Goal: Check status: Check status

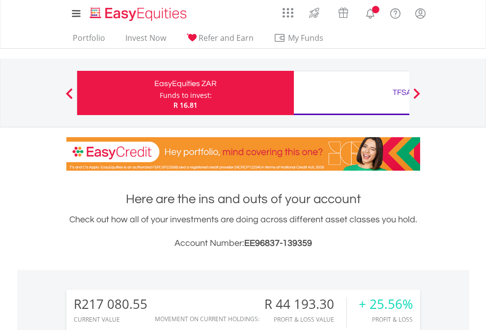
scroll to position [94, 154]
click at [160, 93] on div "Funds to invest:" at bounding box center [186, 95] width 52 height 10
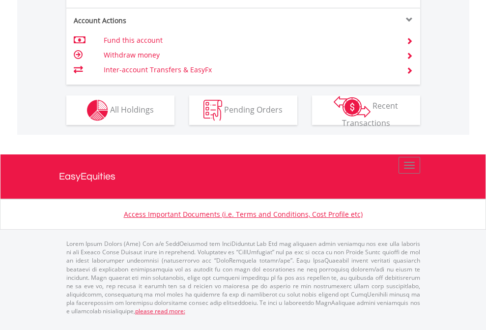
scroll to position [1001, 0]
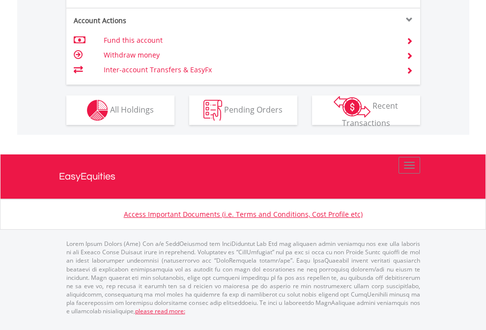
scroll to position [71, 0]
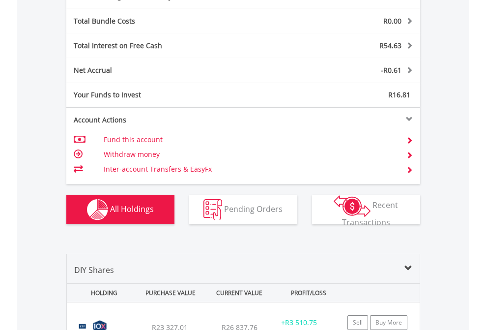
scroll to position [1172, 0]
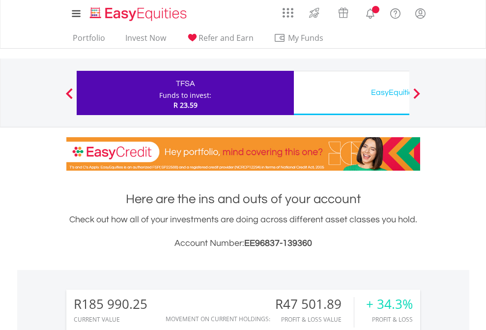
scroll to position [94, 154]
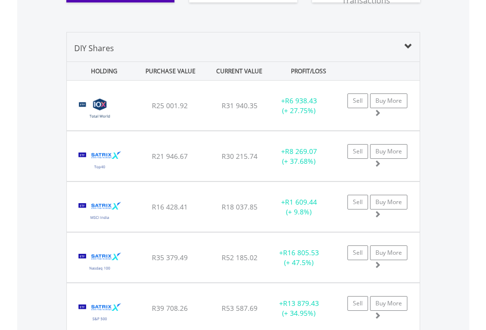
scroll to position [1113, 0]
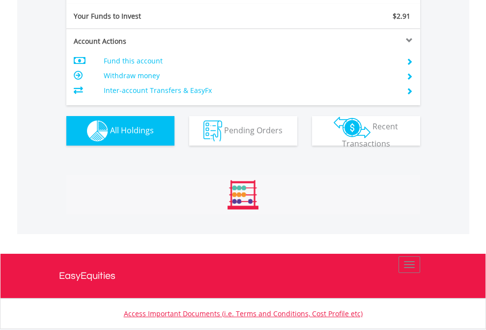
scroll to position [1093, 0]
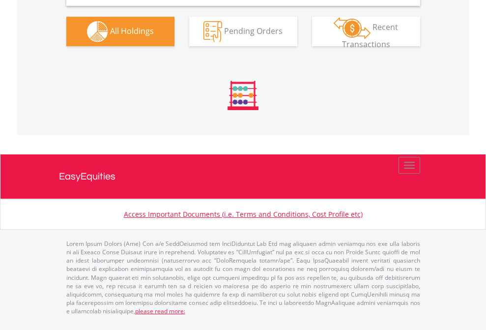
scroll to position [978, 0]
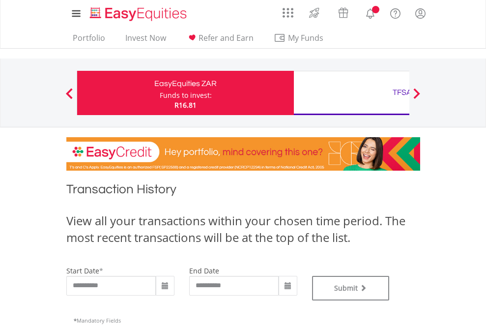
type input "**********"
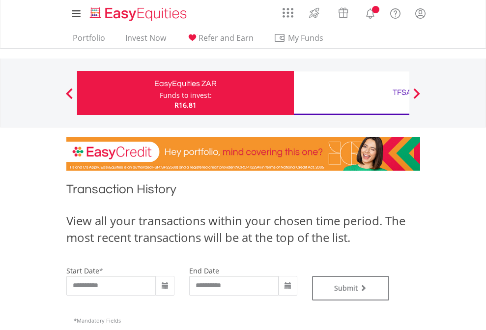
click at [351, 93] on div "TFSA" at bounding box center [402, 93] width 205 height 14
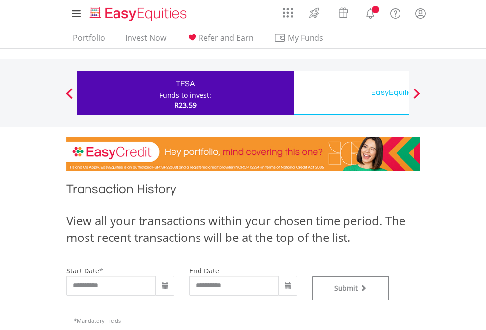
type input "**********"
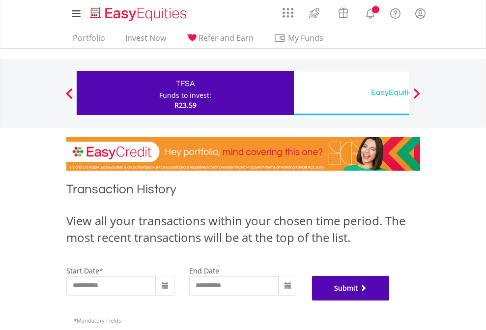
click at [390, 300] on button "Submit" at bounding box center [351, 288] width 78 height 25
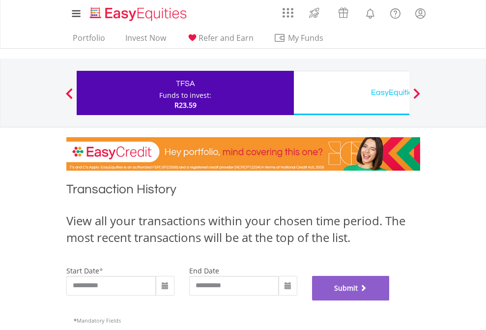
scroll to position [399, 0]
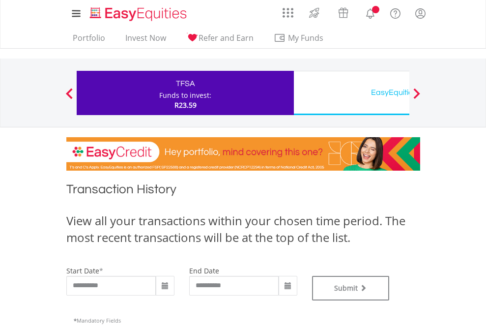
click at [351, 93] on div "EasyEquities USD" at bounding box center [402, 93] width 205 height 14
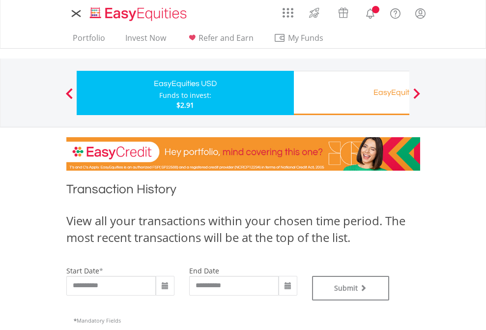
type input "**********"
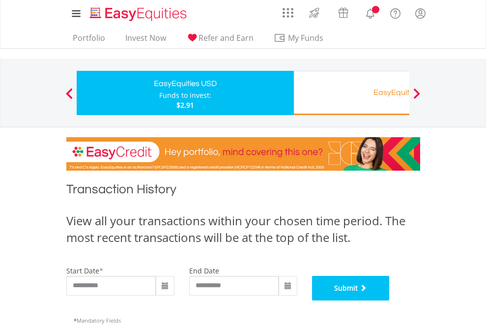
click at [390, 300] on button "Submit" at bounding box center [351, 288] width 78 height 25
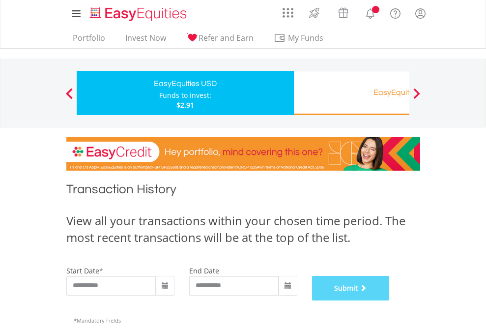
scroll to position [399, 0]
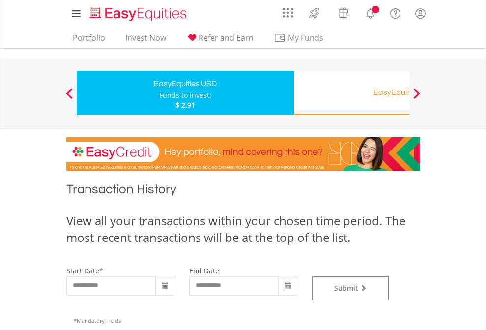
click at [351, 93] on div "EasyEquities RA" at bounding box center [402, 93] width 205 height 14
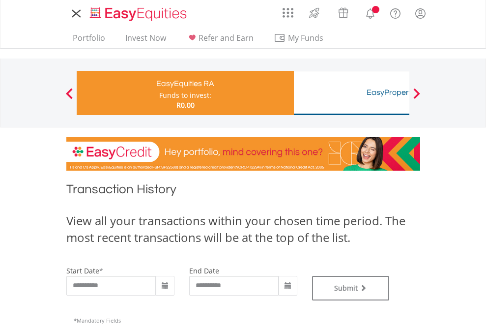
type input "**********"
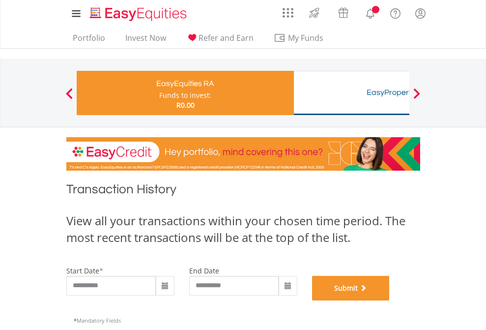
click at [390, 300] on button "Submit" at bounding box center [351, 288] width 78 height 25
